Goal: Find specific page/section: Find specific page/section

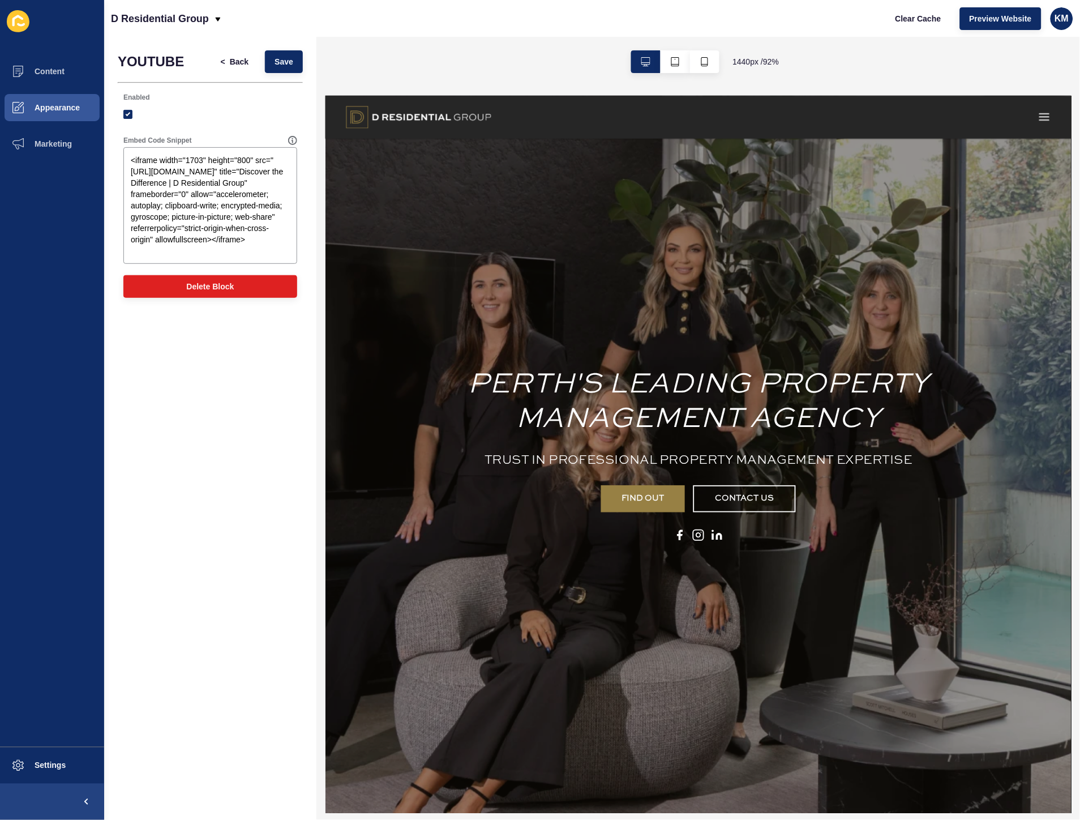
scroll to position [1195, 0]
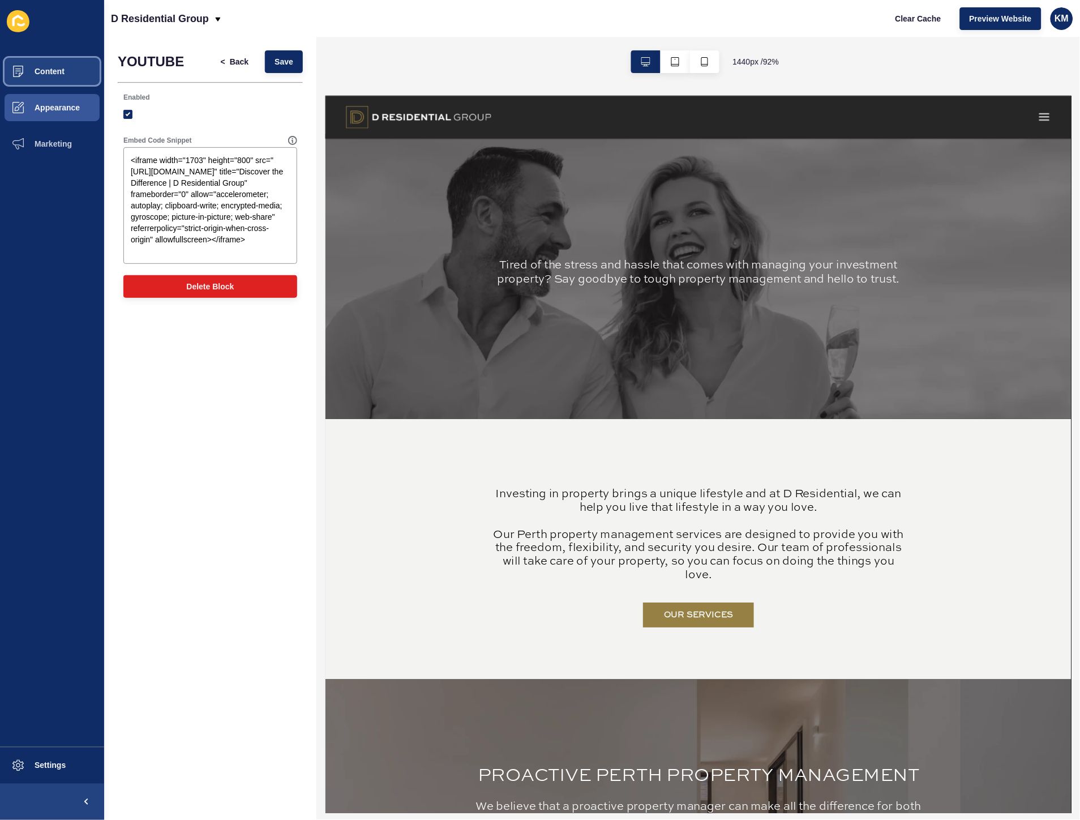
click at [35, 64] on span at bounding box center [18, 71] width 36 height 36
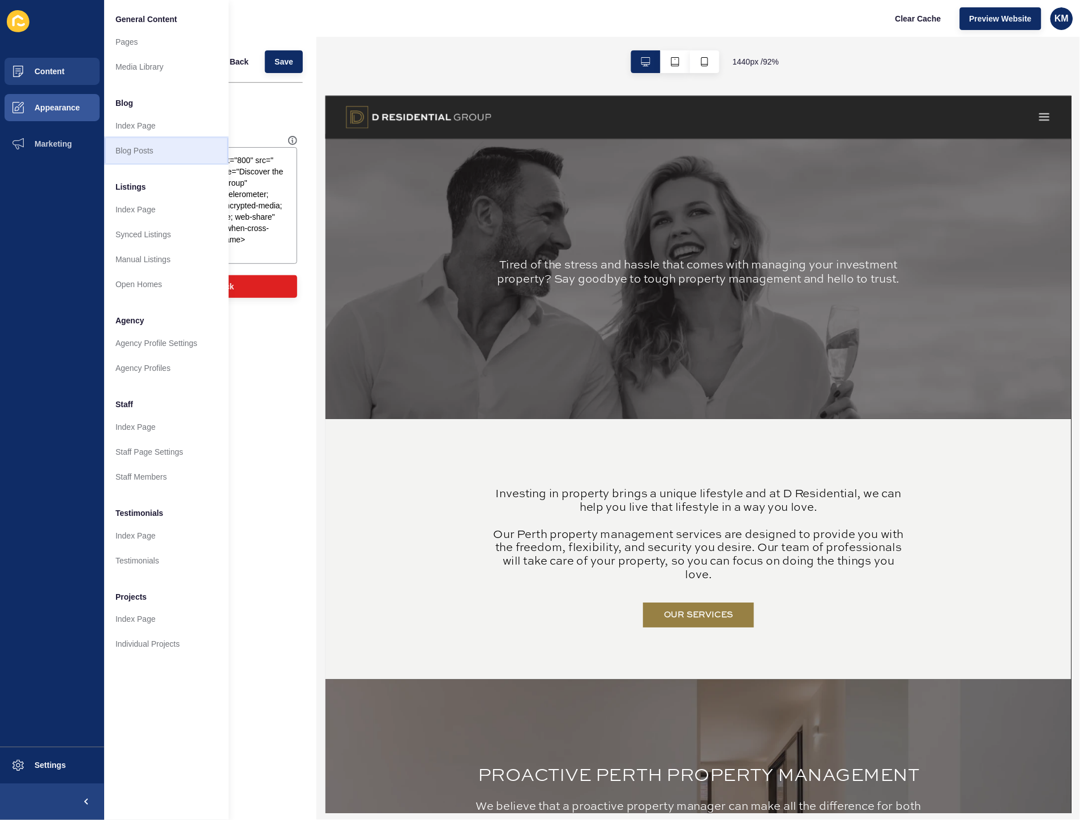
click at [144, 155] on link "Blog Posts" at bounding box center [166, 150] width 125 height 25
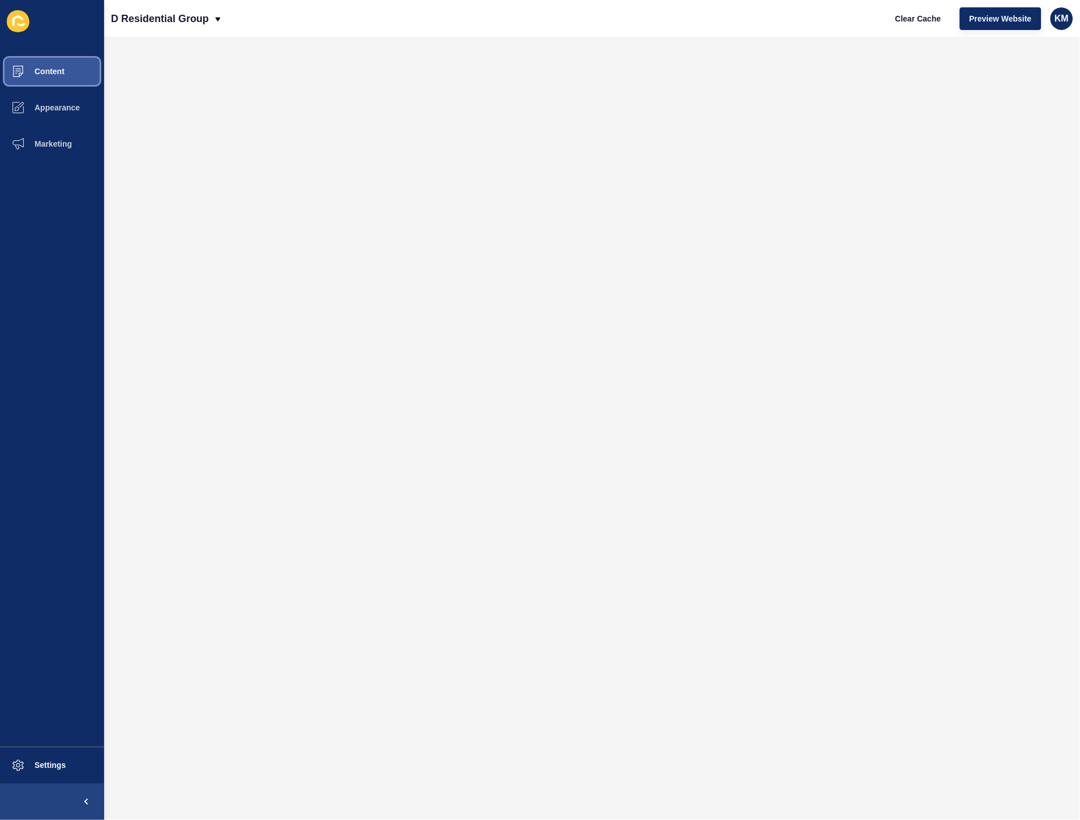
click at [61, 67] on span "Content" at bounding box center [31, 71] width 66 height 9
drag, startPoint x: 898, startPoint y: 18, endPoint x: 889, endPoint y: 17, distance: 9.1
click at [898, 18] on span "Clear Cache" at bounding box center [918, 18] width 46 height 11
click at [919, 18] on span "Clear Cache" at bounding box center [918, 18] width 46 height 11
click at [899, 10] on button "Clear Cache" at bounding box center [918, 18] width 65 height 23
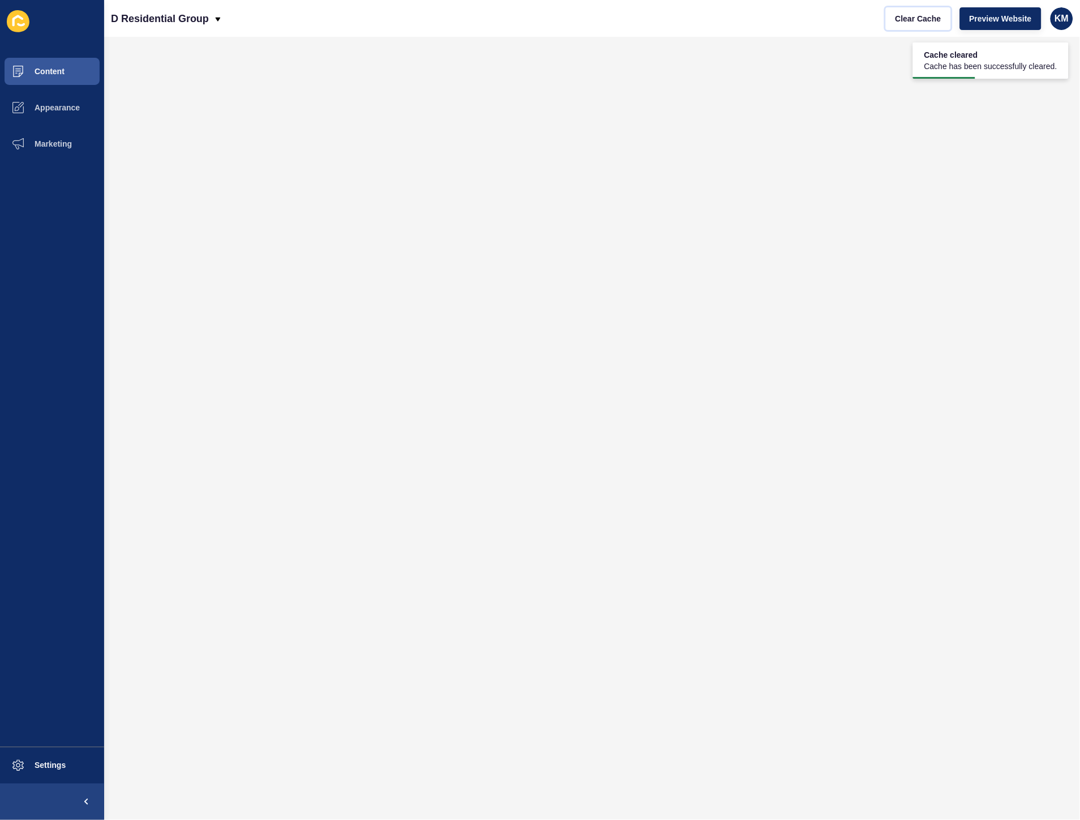
drag, startPoint x: 913, startPoint y: 15, endPoint x: 852, endPoint y: 8, distance: 61.5
click at [913, 17] on span "Clear Cache" at bounding box center [918, 18] width 46 height 11
click at [71, 105] on span "Appearance" at bounding box center [39, 107] width 82 height 9
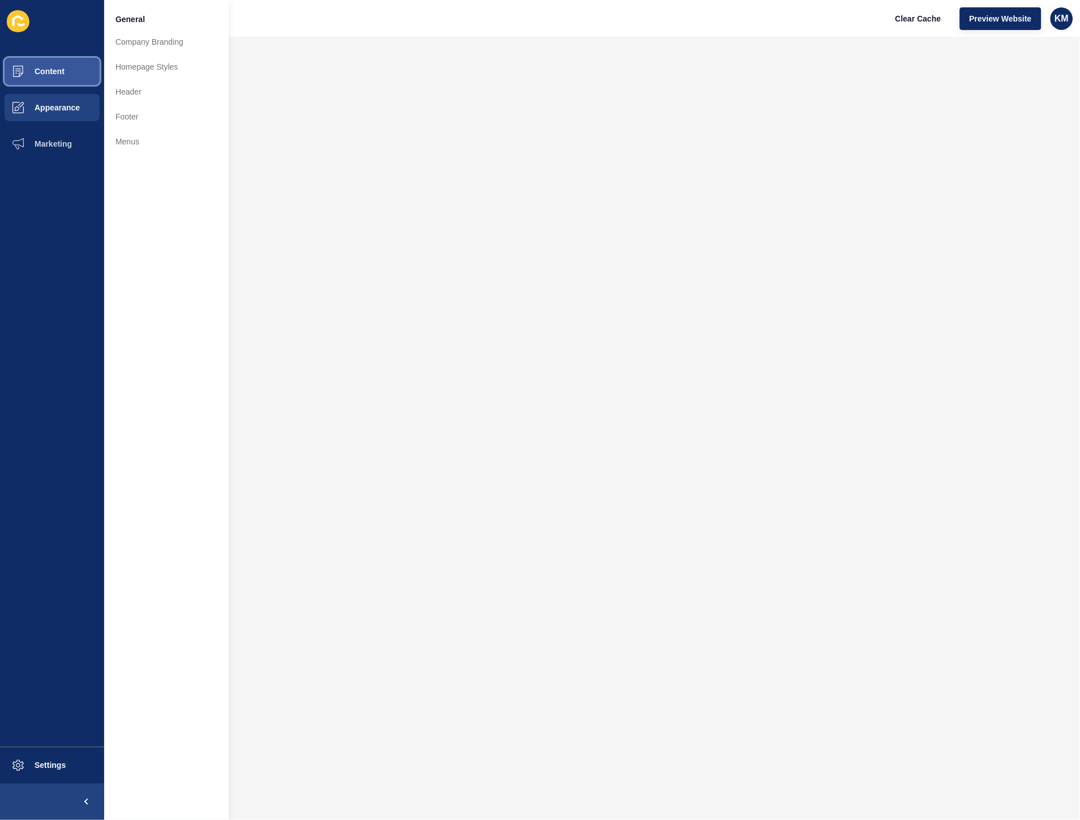
click at [71, 77] on button "Content" at bounding box center [52, 71] width 104 height 36
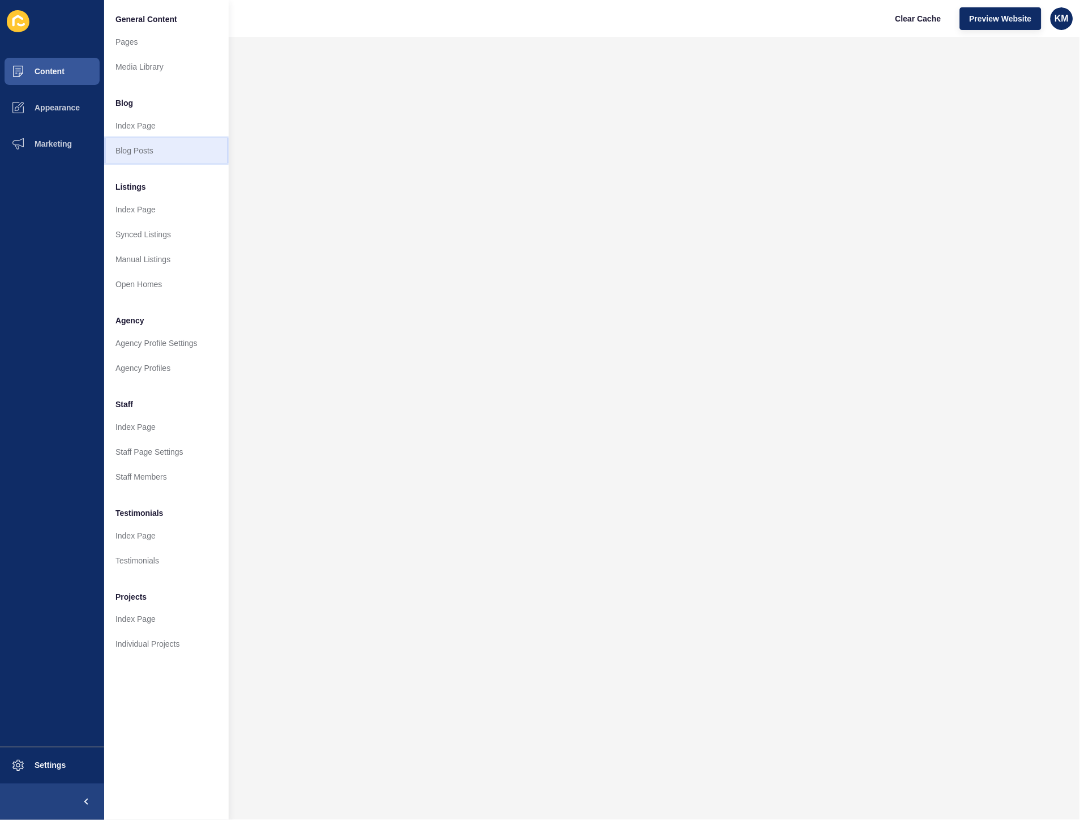
click at [171, 147] on link "Blog Posts" at bounding box center [166, 150] width 125 height 25
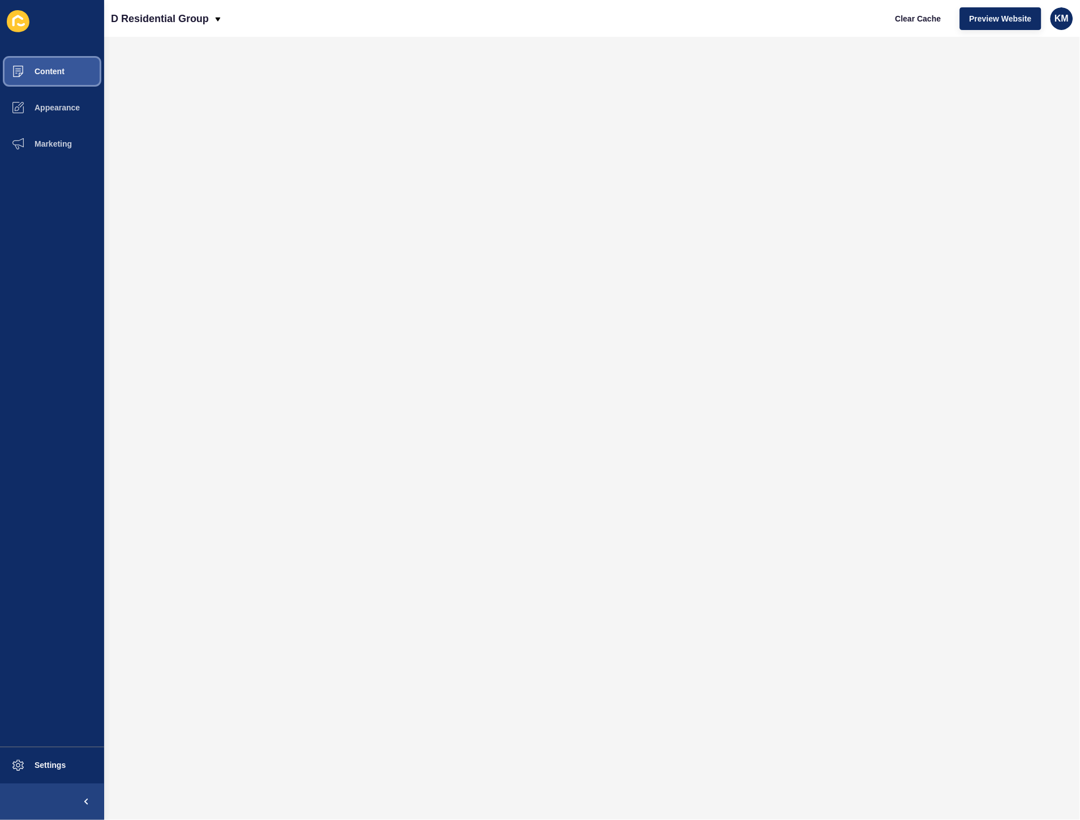
click at [49, 70] on span "Content" at bounding box center [31, 71] width 66 height 9
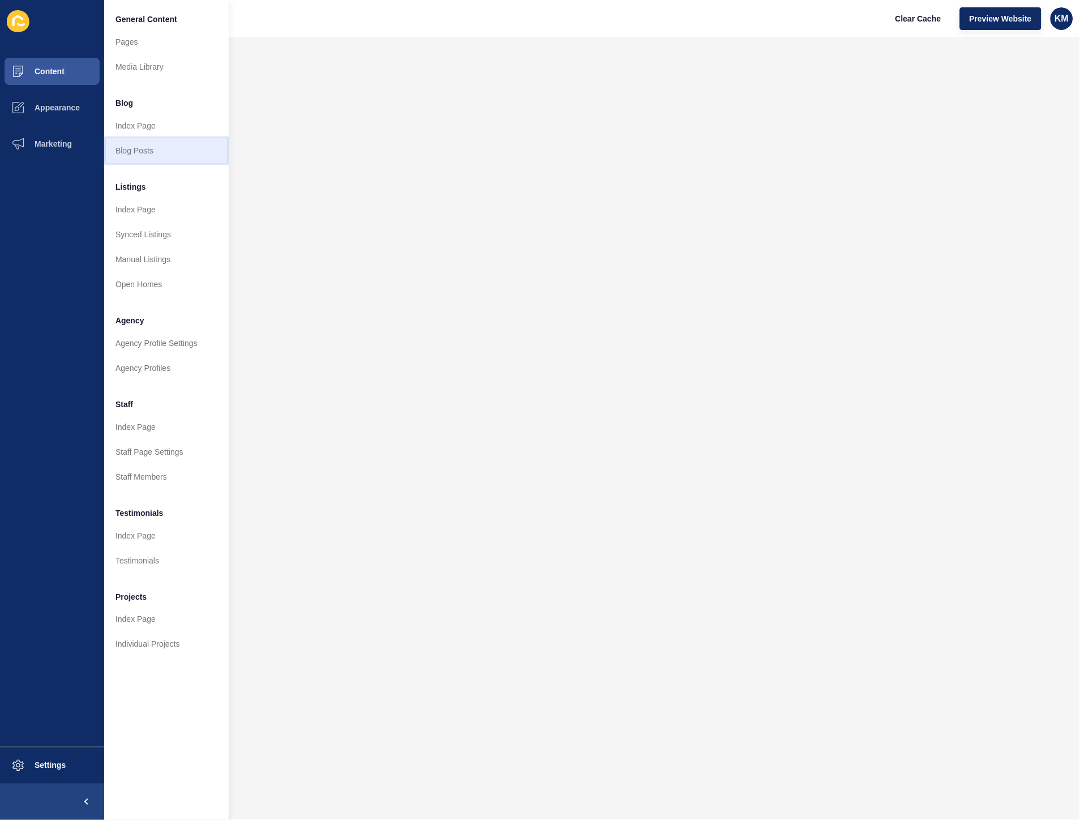
click at [132, 149] on link "Blog Posts" at bounding box center [166, 150] width 125 height 25
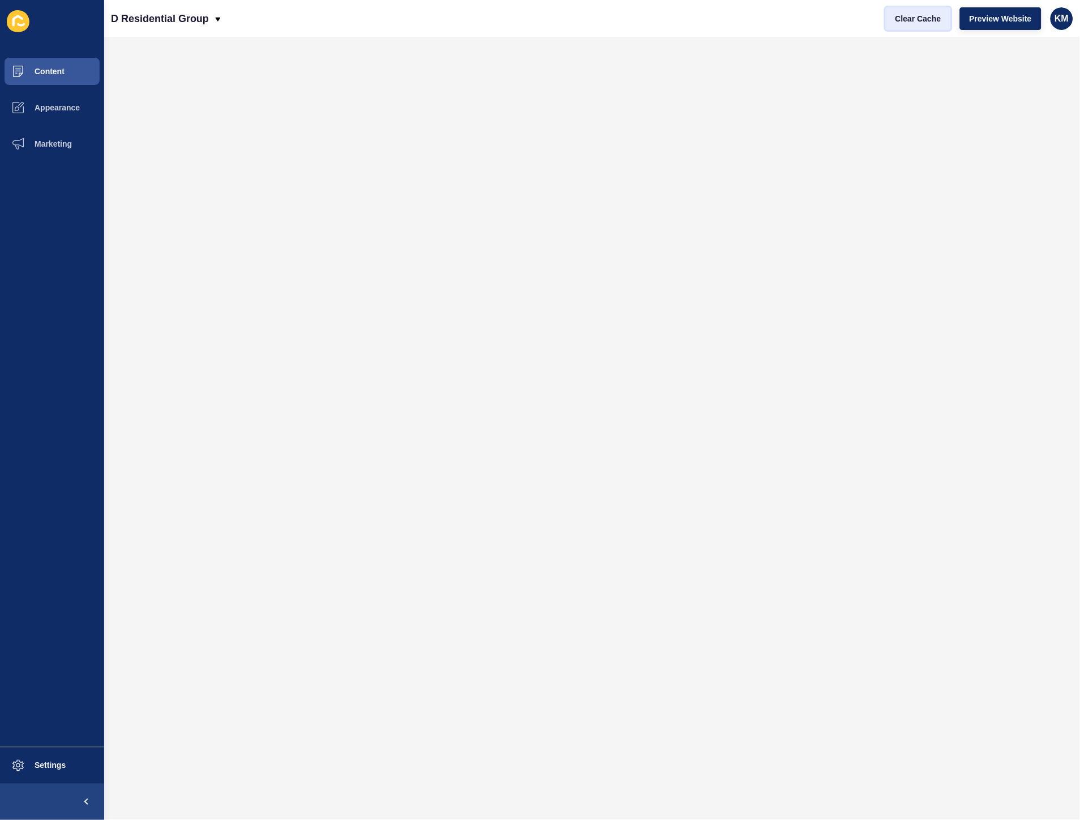
click at [900, 19] on span "Clear Cache" at bounding box center [918, 18] width 46 height 11
click at [921, 15] on span "Clear Cache" at bounding box center [918, 18] width 46 height 11
click at [919, 15] on span "Clear Cache" at bounding box center [918, 18] width 46 height 11
click at [38, 761] on span "Settings" at bounding box center [31, 765] width 67 height 9
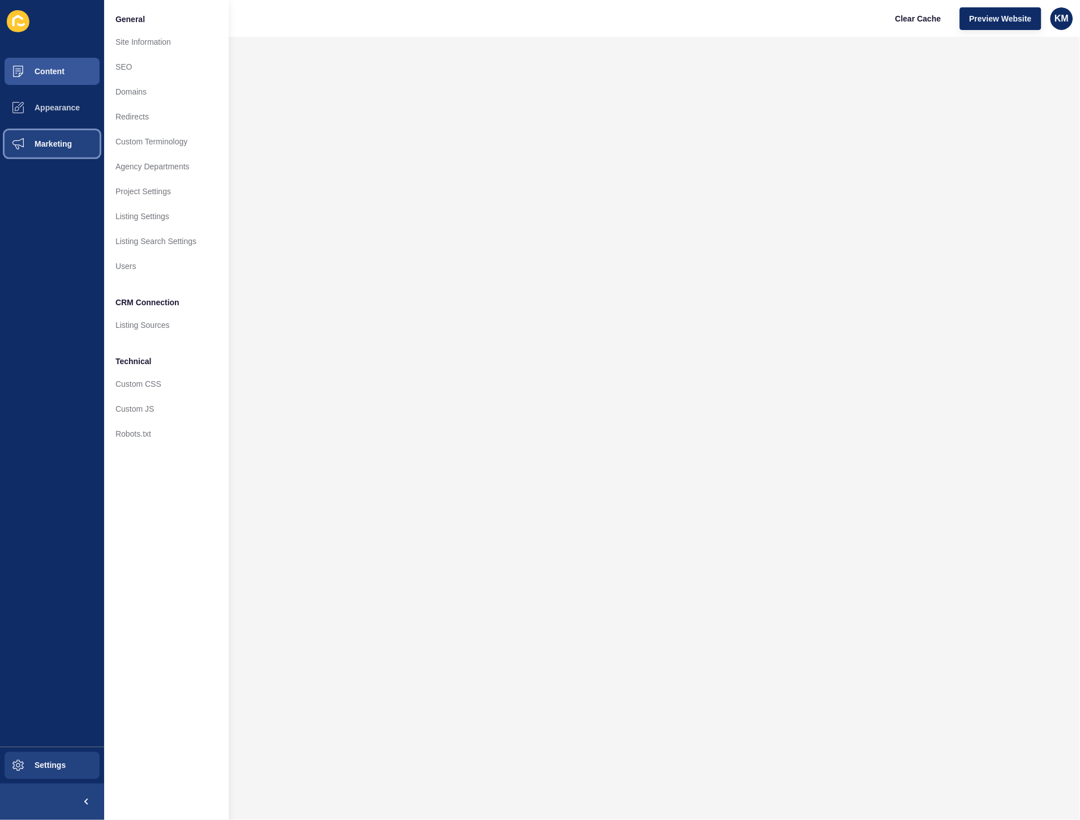
click at [55, 134] on button "Marketing" at bounding box center [52, 144] width 104 height 36
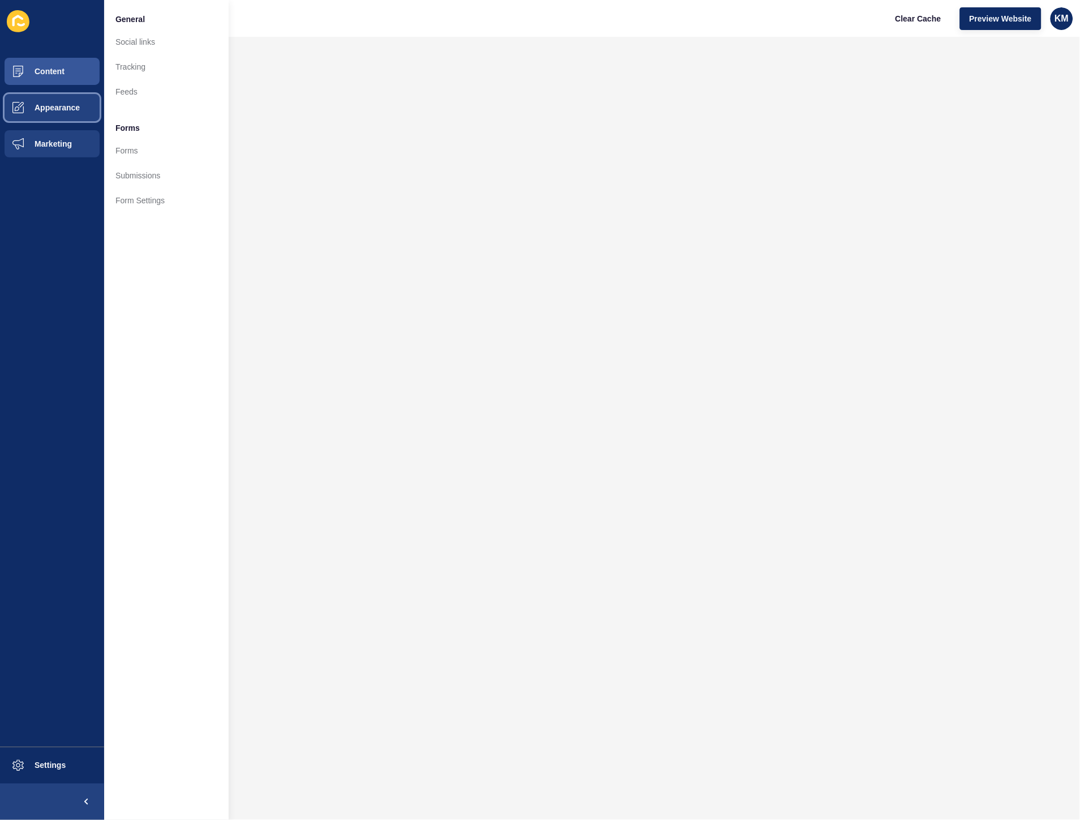
click at [55, 116] on button "Appearance" at bounding box center [52, 107] width 104 height 36
click at [64, 79] on button "Content" at bounding box center [52, 71] width 104 height 36
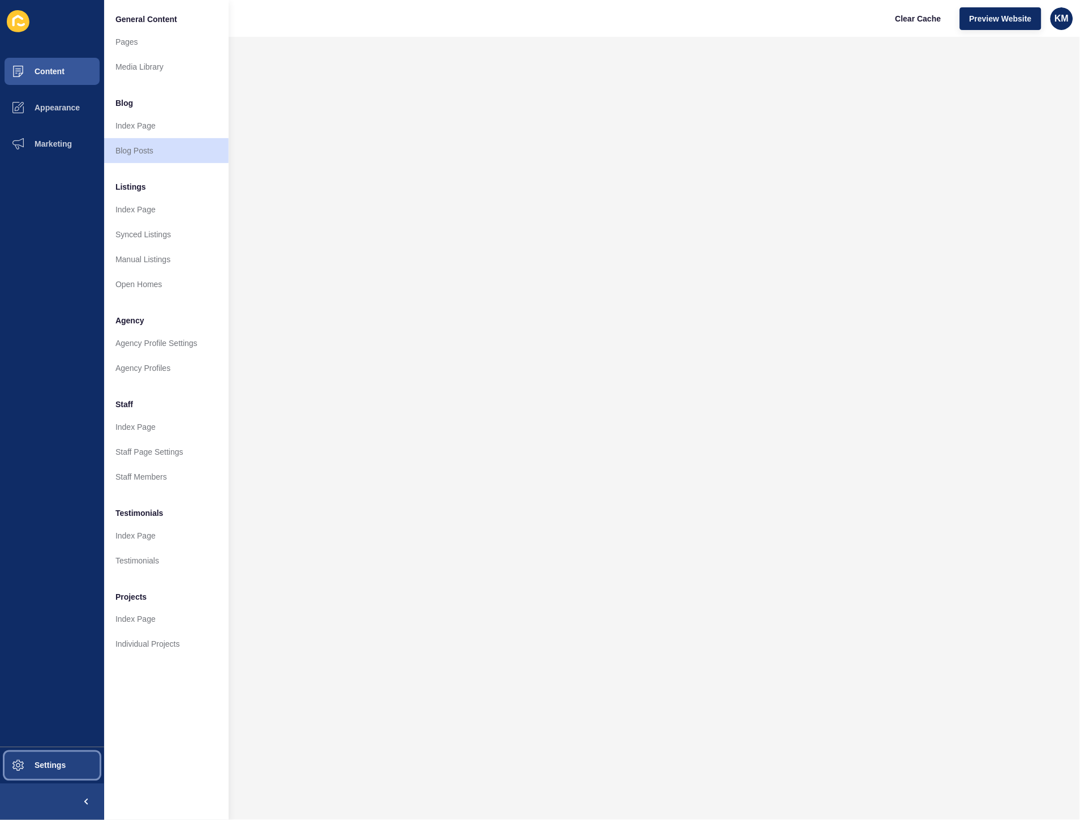
click at [50, 767] on span "Settings" at bounding box center [31, 765] width 67 height 9
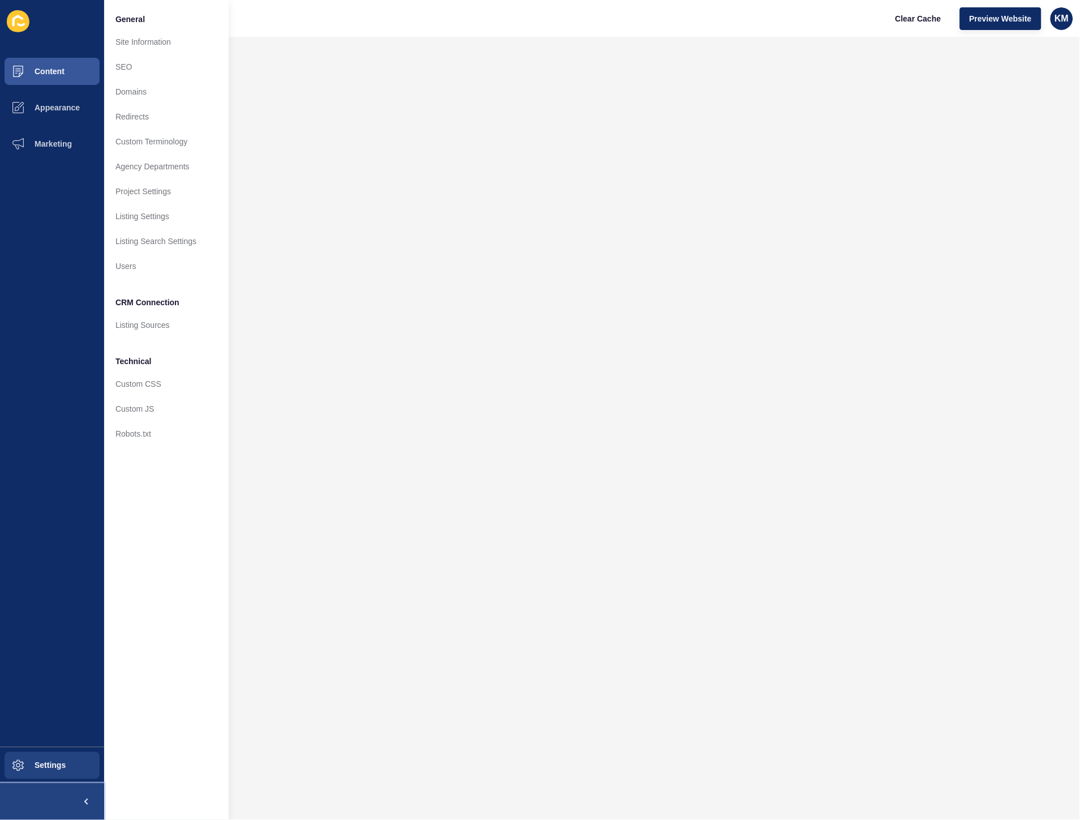
click at [81, 801] on span at bounding box center [86, 801] width 36 height 36
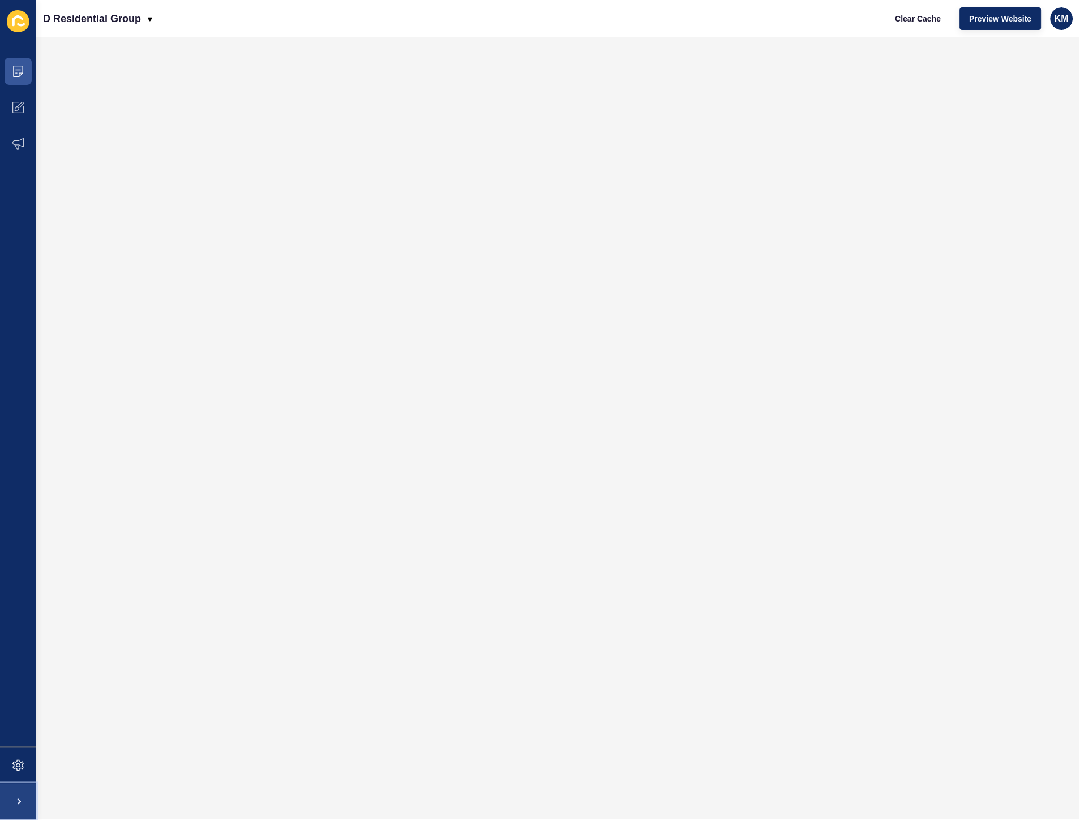
click at [23, 804] on span at bounding box center [18, 801] width 36 height 36
